Goal: Task Accomplishment & Management: Manage account settings

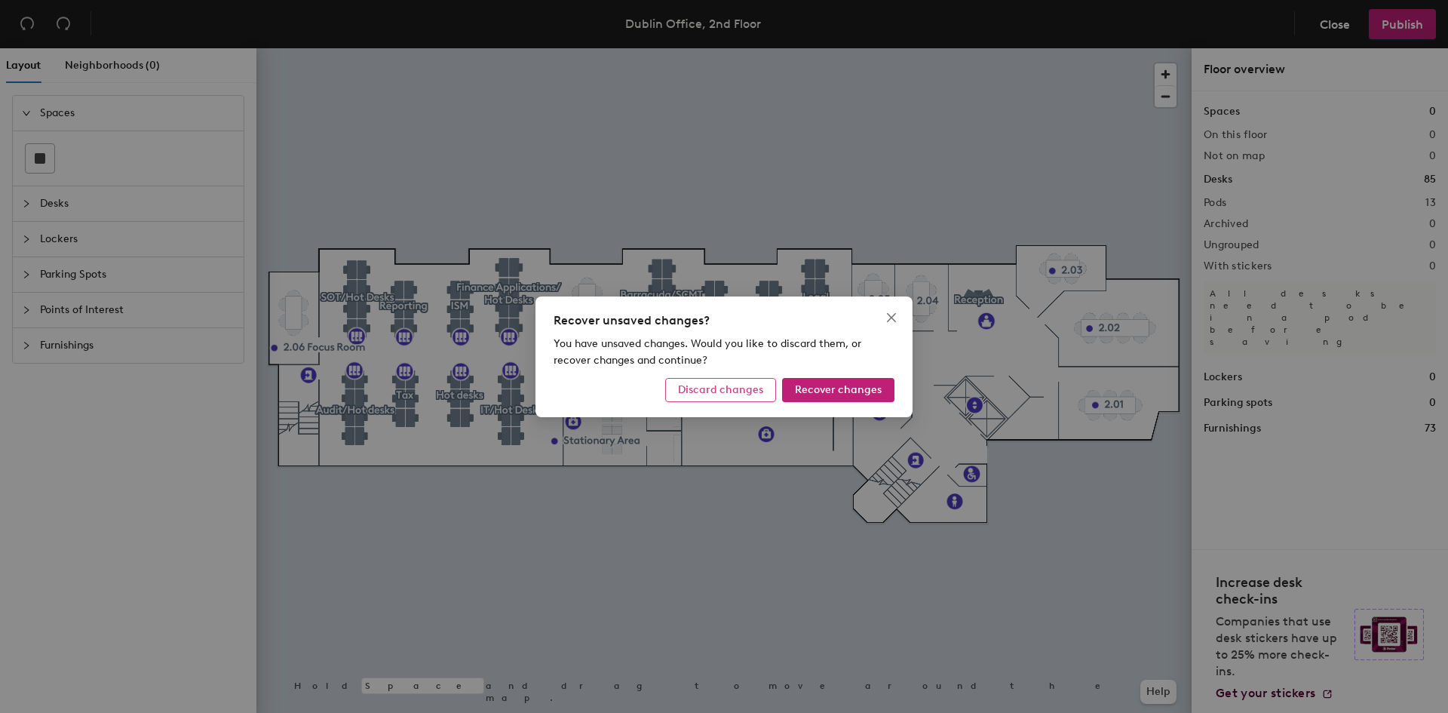
click at [746, 390] on span "Discard changes" at bounding box center [720, 389] width 85 height 13
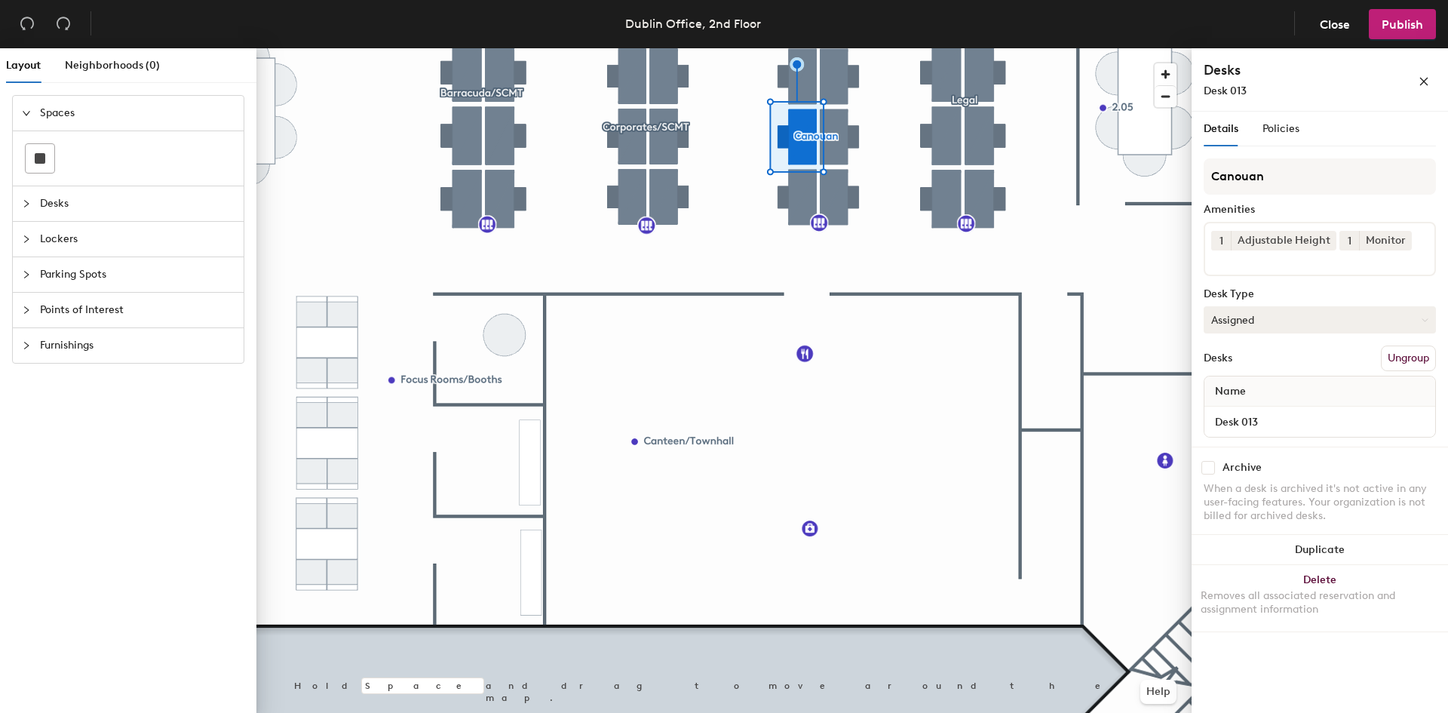
click at [1315, 320] on button "Assigned" at bounding box center [1320, 319] width 232 height 27
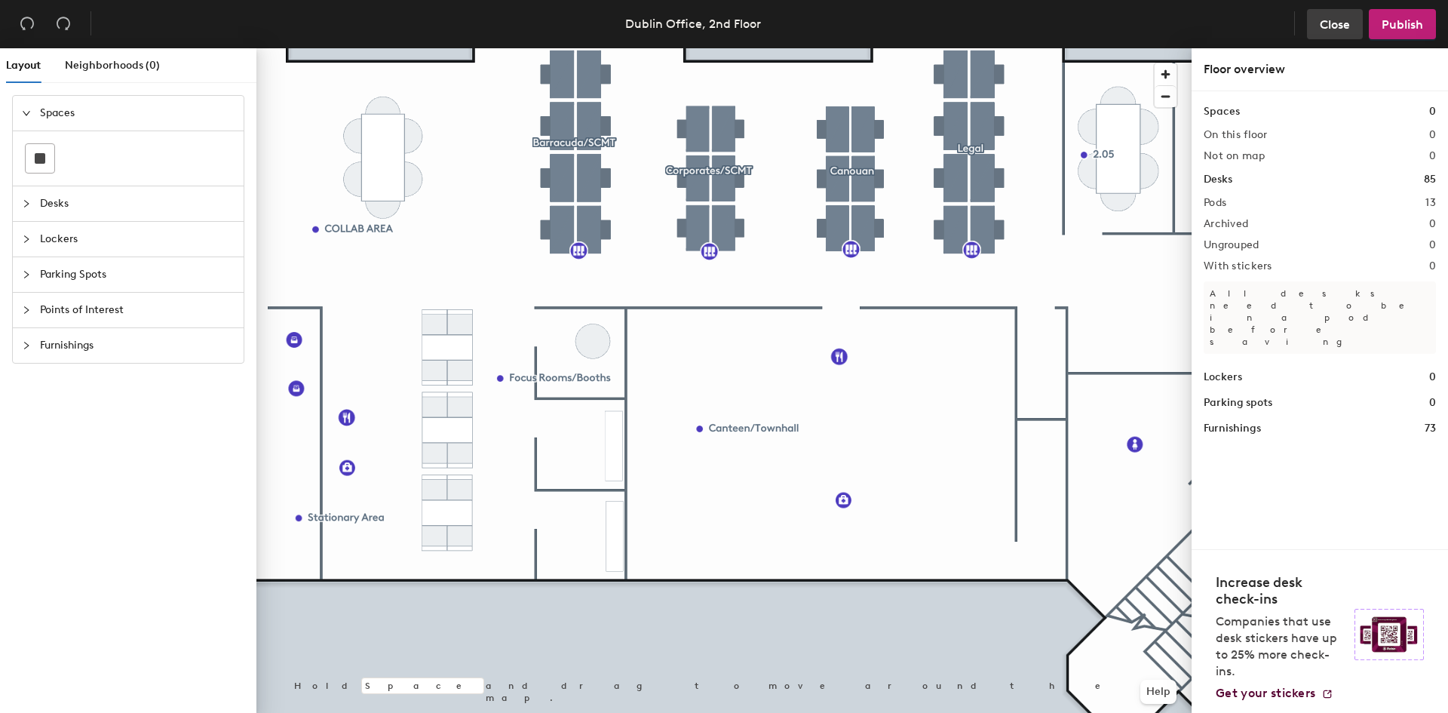
click at [1316, 28] on button "Close" at bounding box center [1335, 24] width 56 height 30
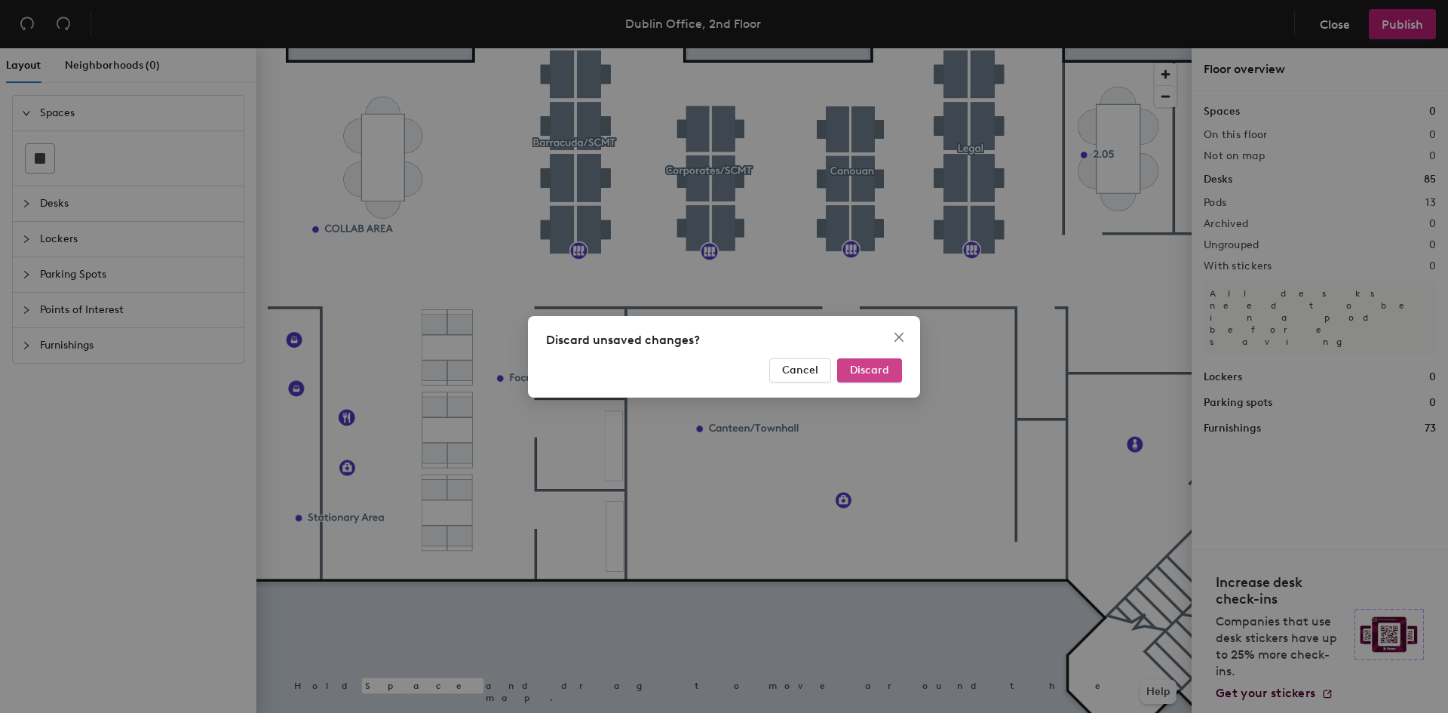
click at [849, 370] on button "Discard" at bounding box center [869, 370] width 65 height 24
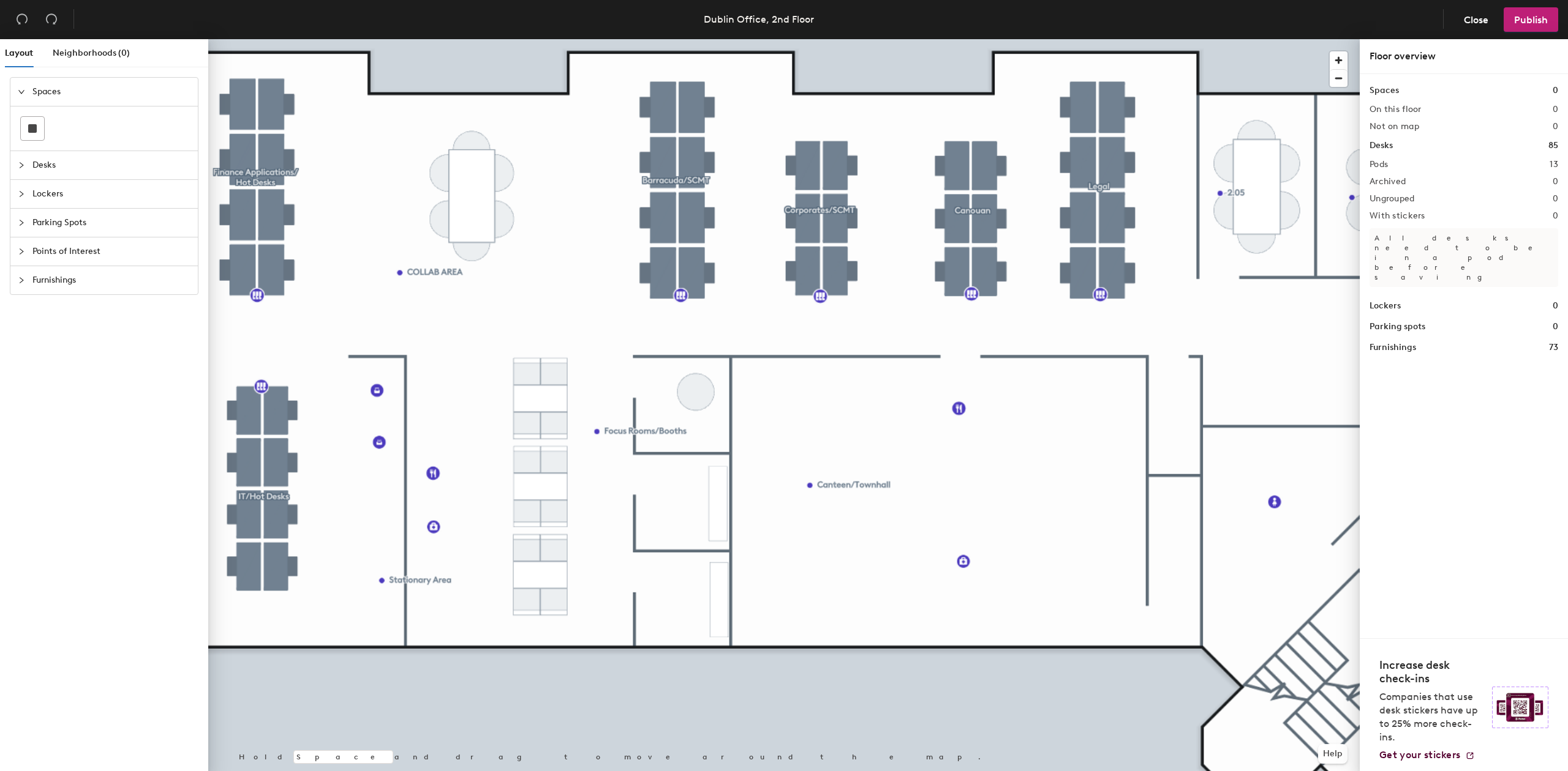
click at [672, 39] on div at bounding box center [784, 39] width 1151 height 0
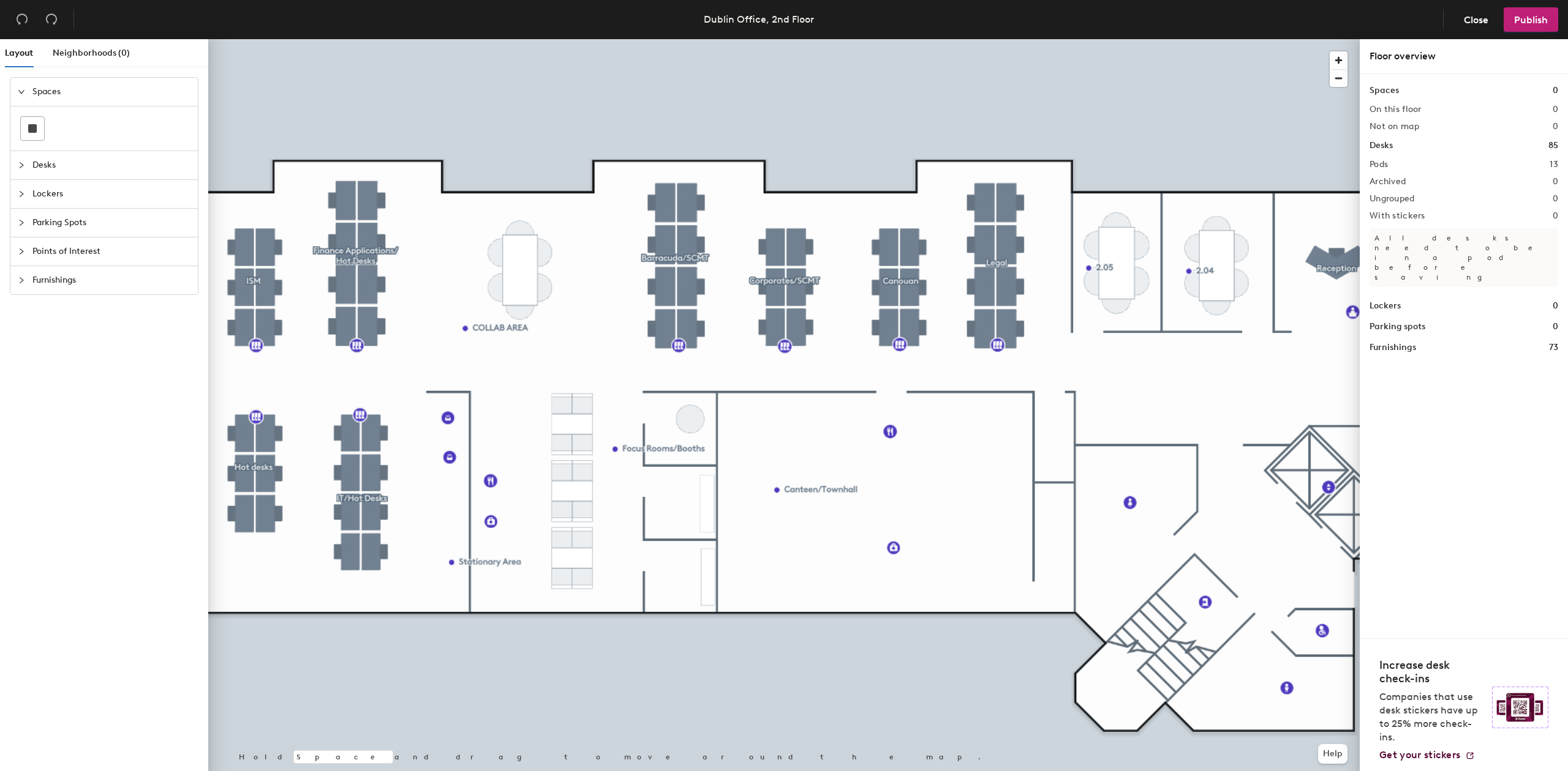
click at [64, 162] on span "Desks" at bounding box center [111, 165] width 158 height 28
click at [57, 243] on span "Lockers" at bounding box center [111, 248] width 158 height 28
click at [67, 231] on span "Parking Spots" at bounding box center [111, 222] width 158 height 28
click at [59, 256] on span "Points of Interest" at bounding box center [111, 252] width 158 height 28
click at [119, 304] on icon at bounding box center [113, 297] width 15 height 15
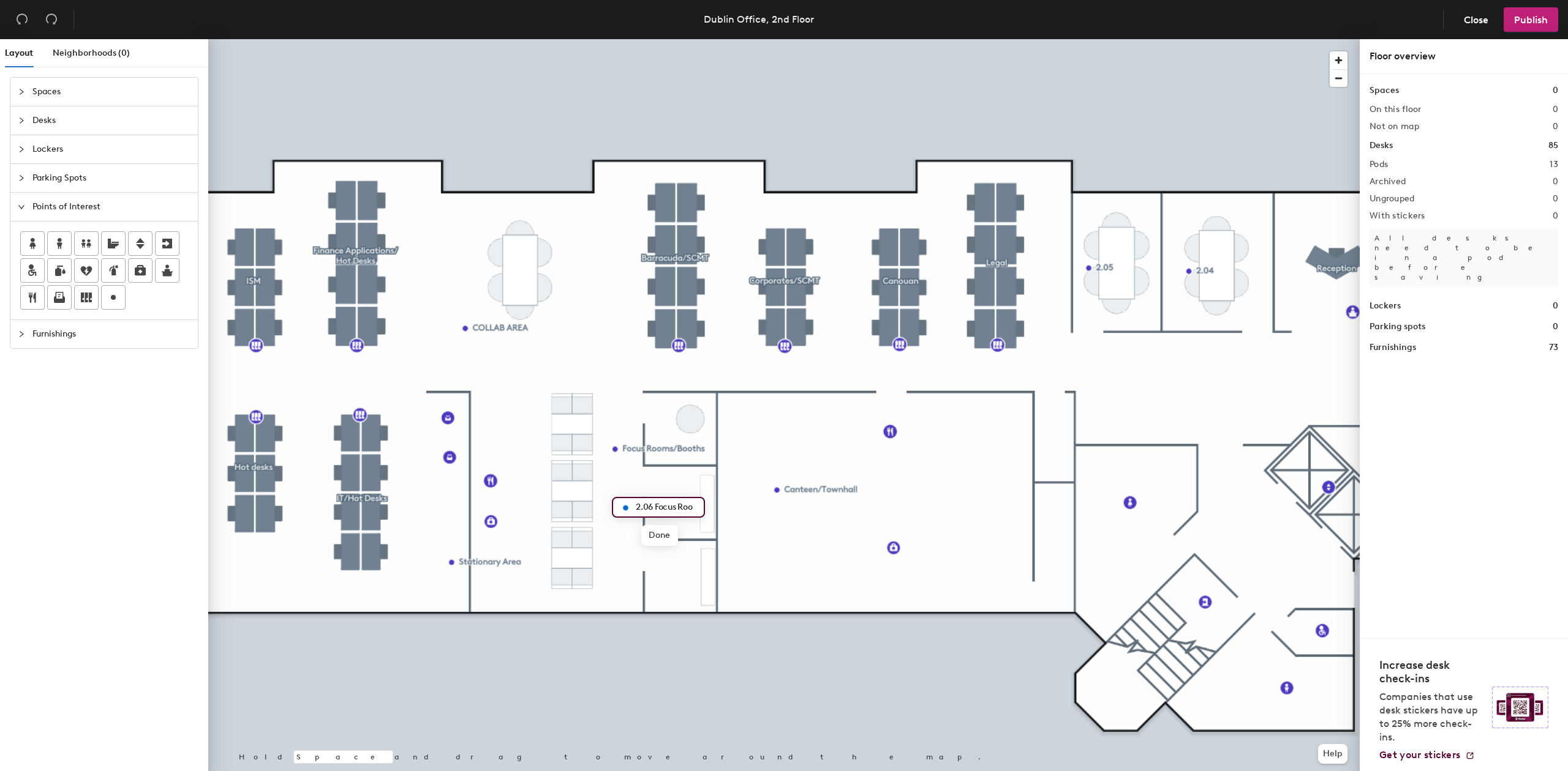
type input "2.06 Focus Room"
click at [114, 302] on icon at bounding box center [113, 297] width 15 height 15
type input "20.07 Focus Room"
click at [626, 476] on span "Edit" at bounding box center [620, 477] width 32 height 21
click at [667, 450] on input "Focus Rooms/Booths" at bounding box center [672, 448] width 99 height 17
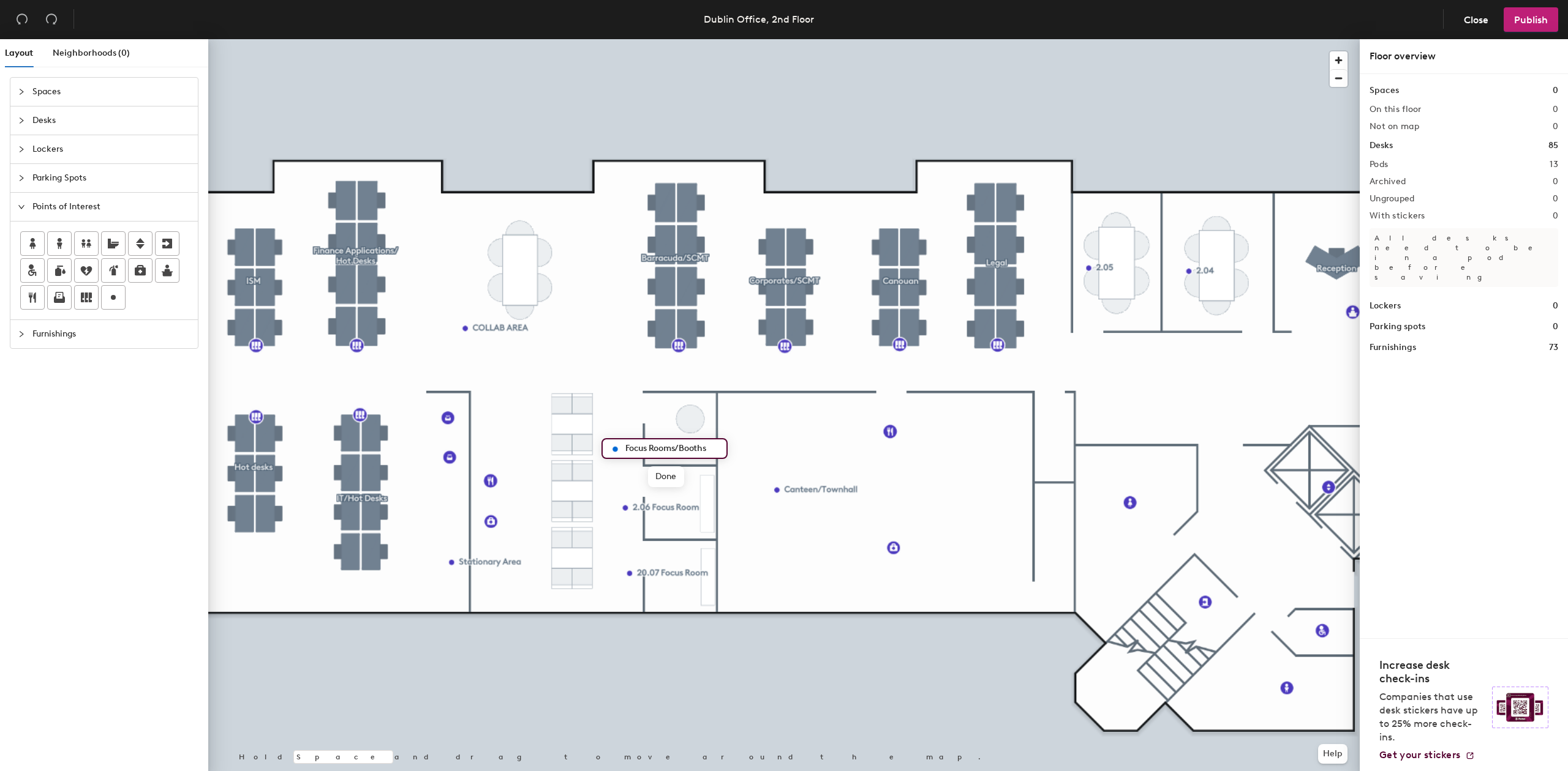
drag, startPoint x: 679, startPoint y: 448, endPoint x: 632, endPoint y: 448, distance: 47.0
click at [632, 448] on input "Focus Rooms/Booths" at bounding box center [672, 448] width 99 height 17
type input "Booths"
click at [106, 309] on div at bounding box center [113, 297] width 24 height 24
type input "Wellness Room"
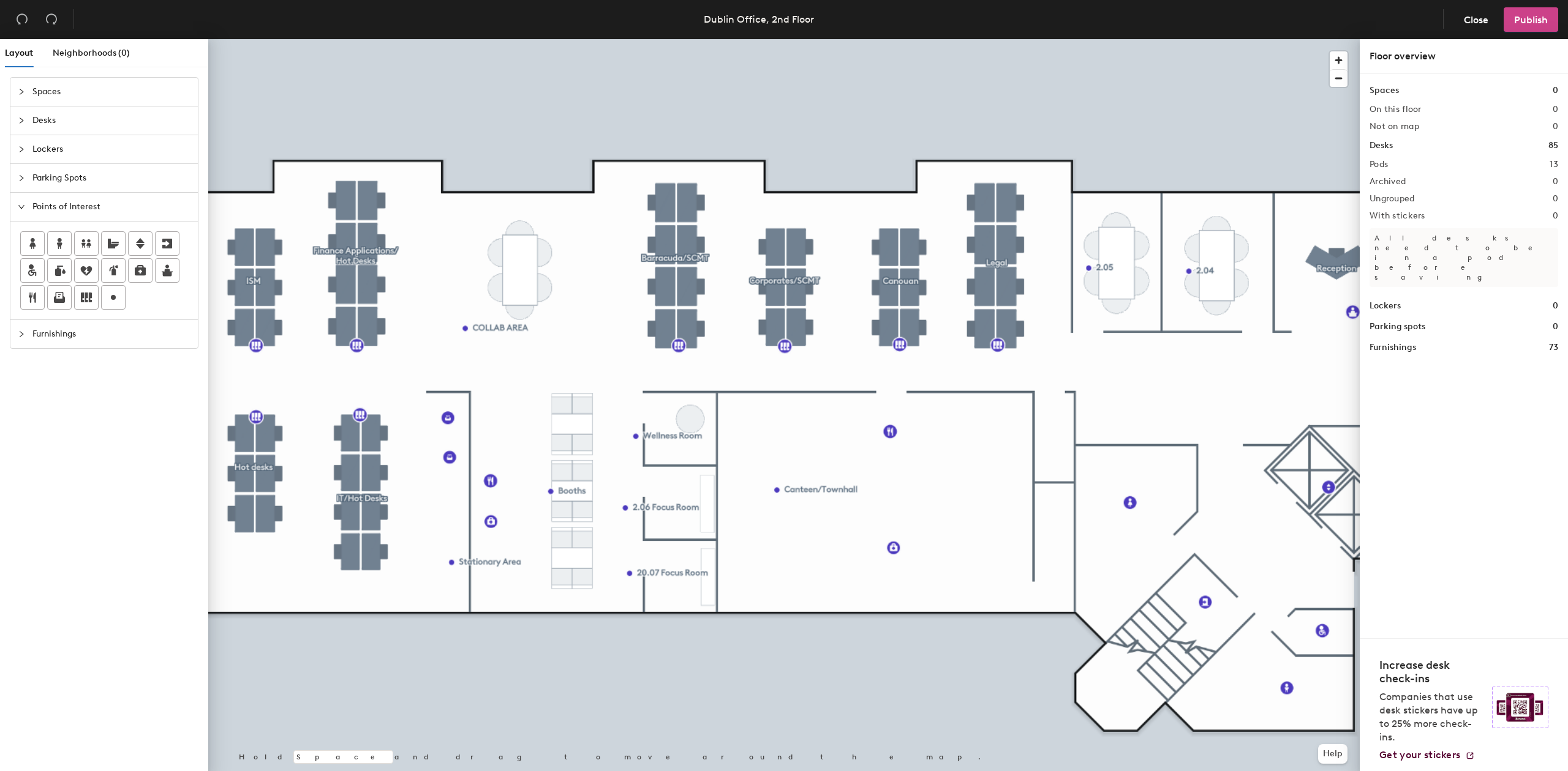
click at [1527, 19] on span "Publish" at bounding box center [1530, 19] width 33 height 11
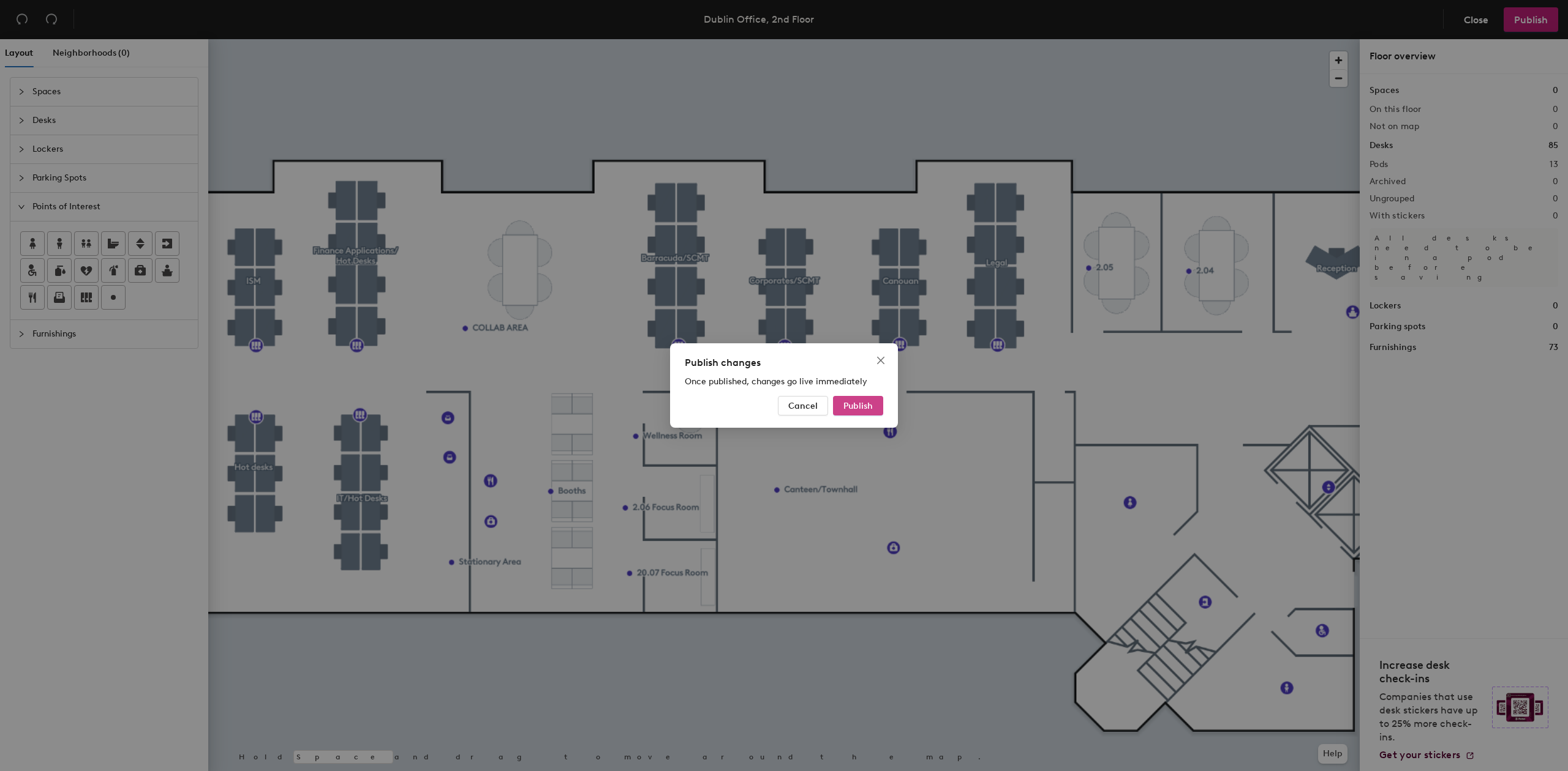
click at [853, 411] on button "Publish" at bounding box center [858, 406] width 50 height 19
